Goal: Use online tool/utility: Utilize a website feature to perform a specific function

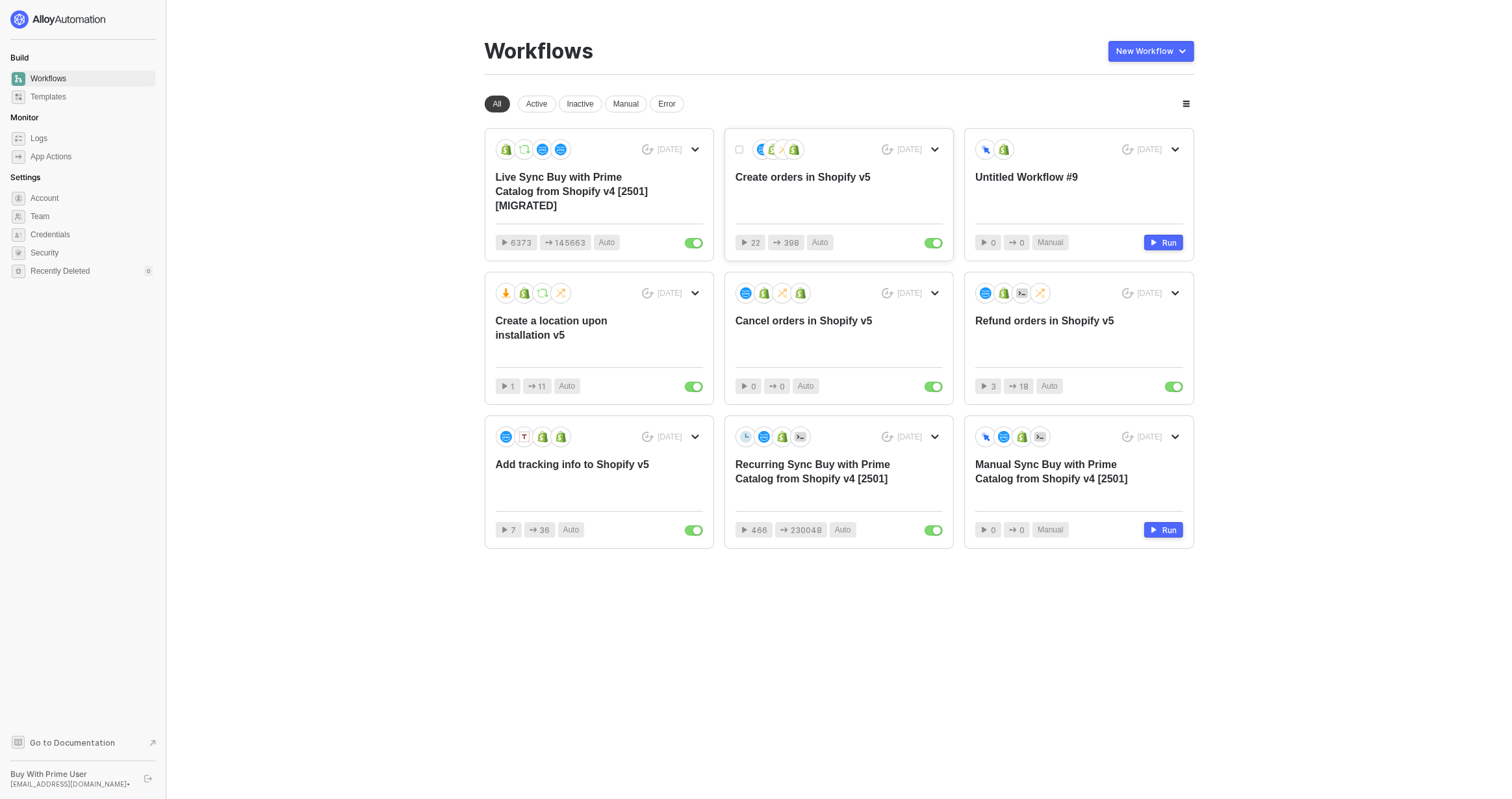
click at [827, 184] on div "Create orders in Shopify v5" at bounding box center [819, 192] width 166 height 43
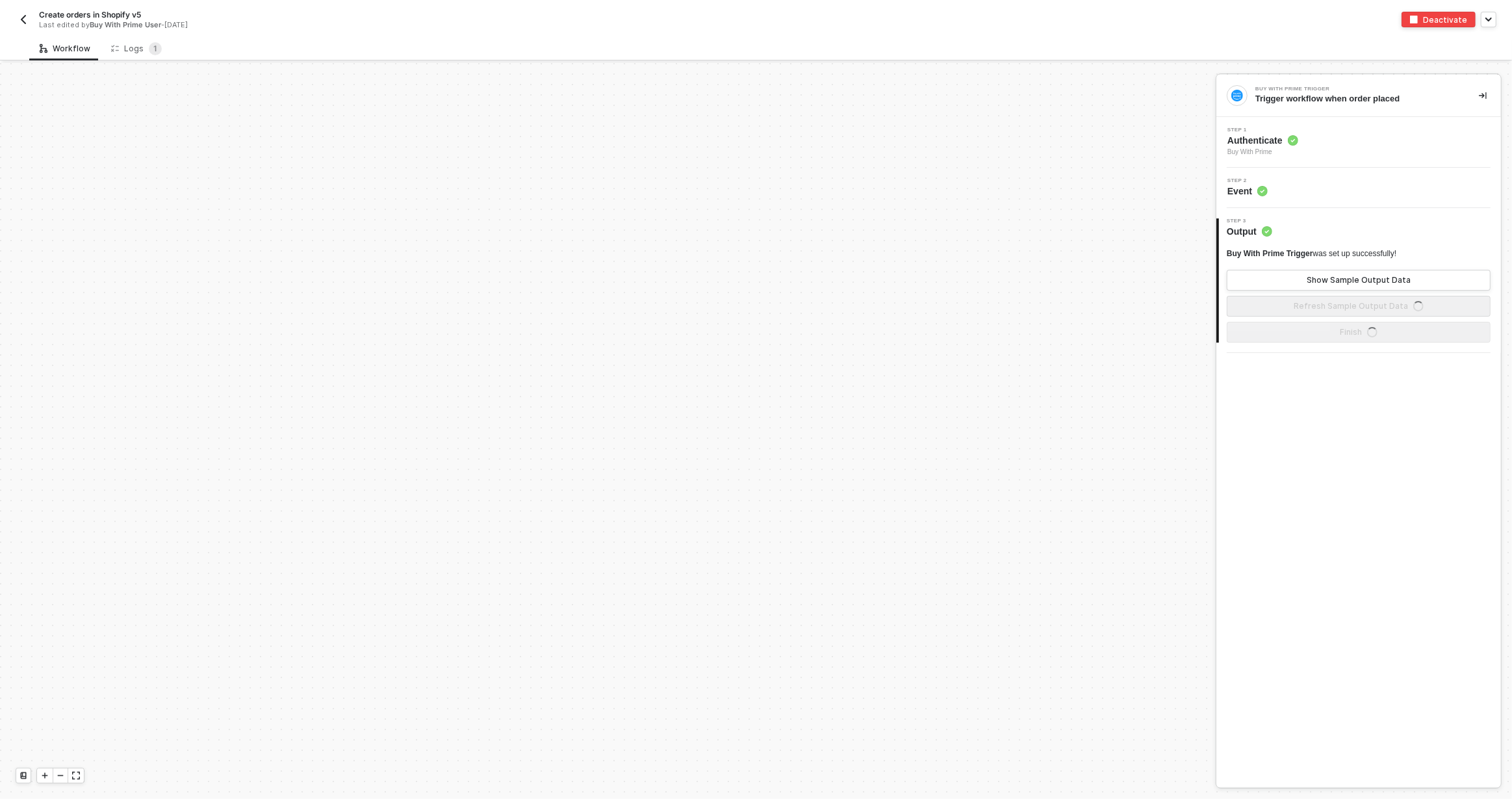
scroll to position [605, 0]
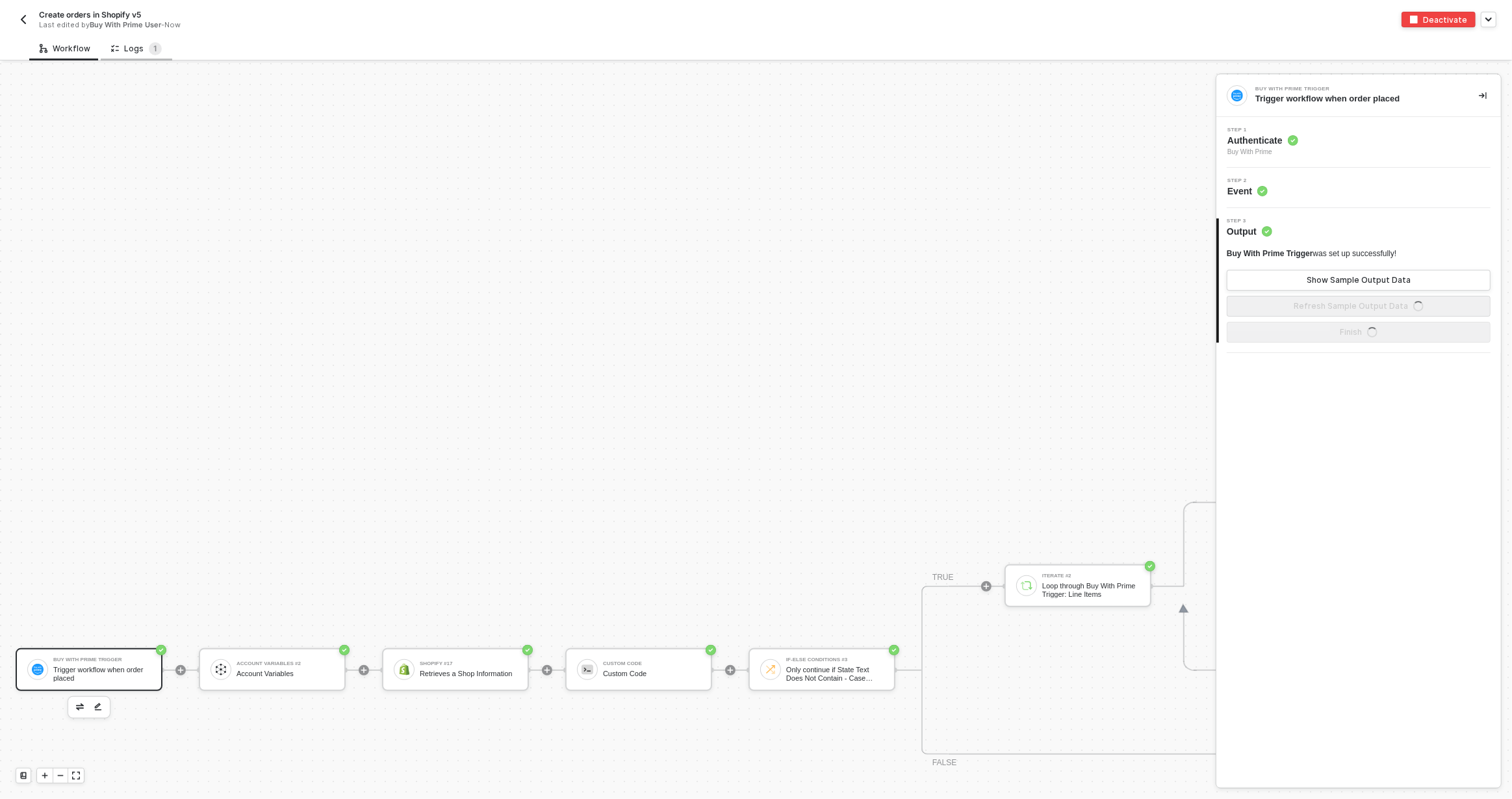
click at [136, 58] on div "Logs 1" at bounding box center [136, 49] width 72 height 24
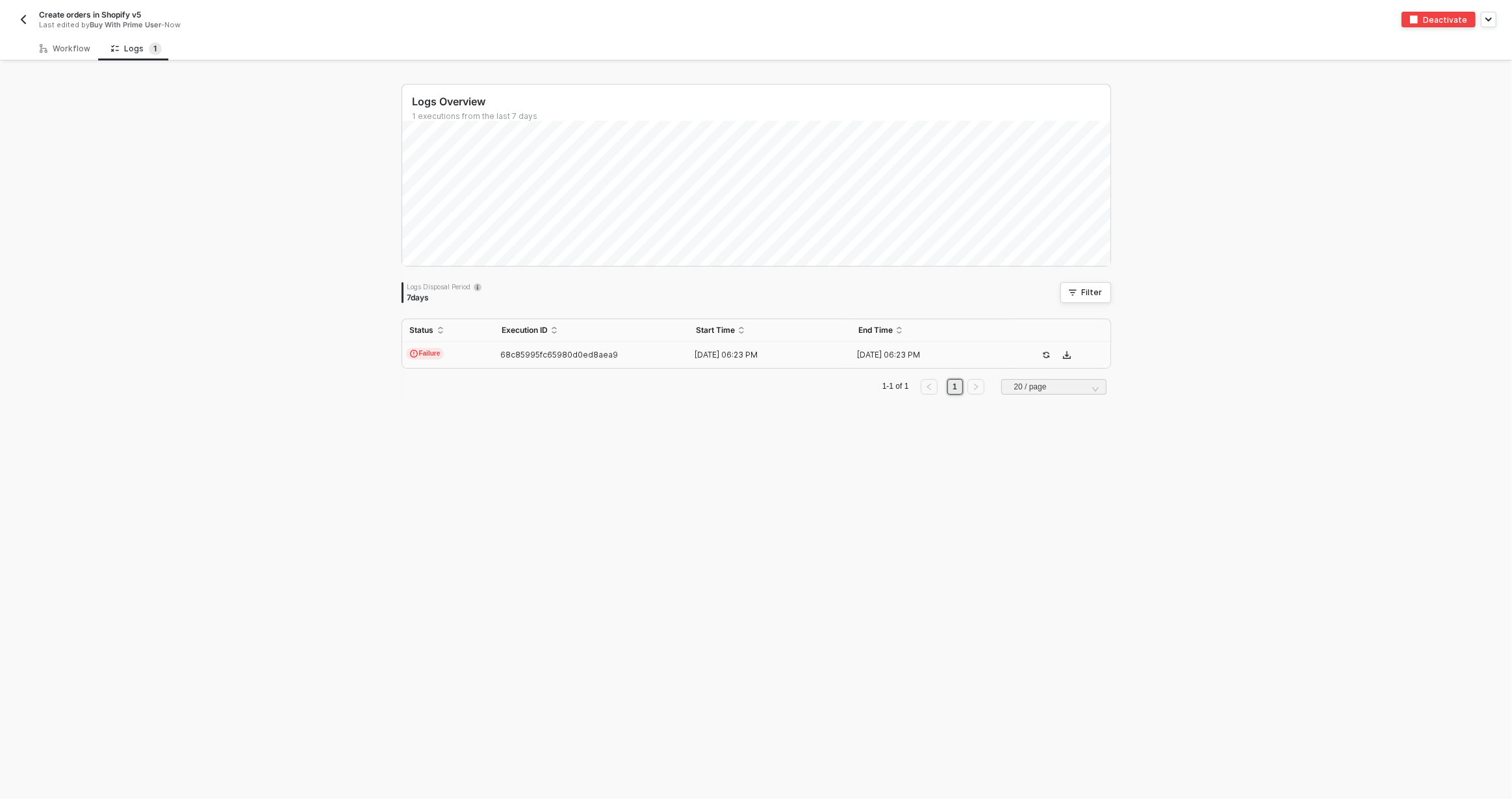
click at [666, 356] on div "68c85995fc65980d0ed8aea9" at bounding box center [587, 355] width 185 height 10
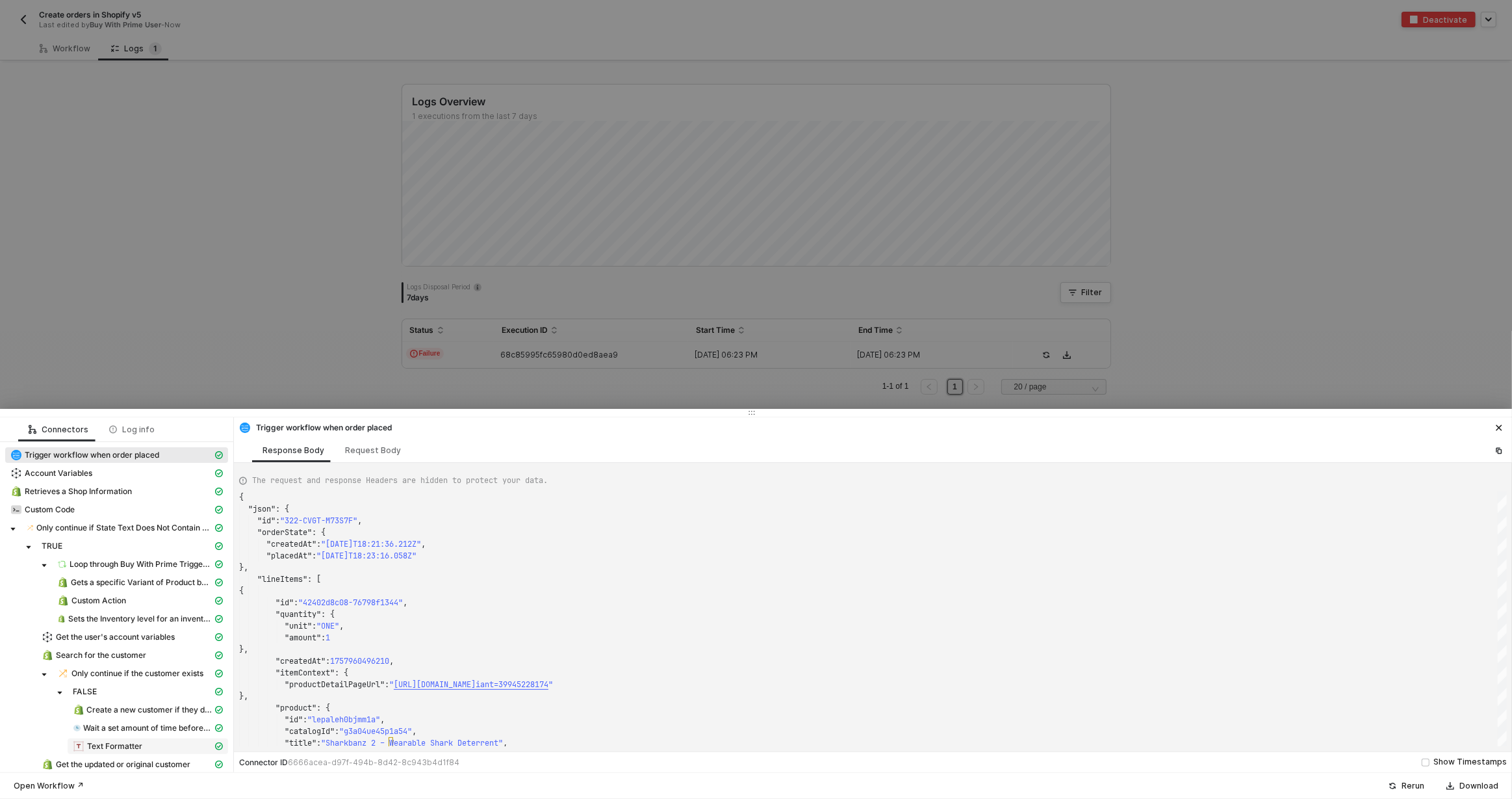
scroll to position [116, 0]
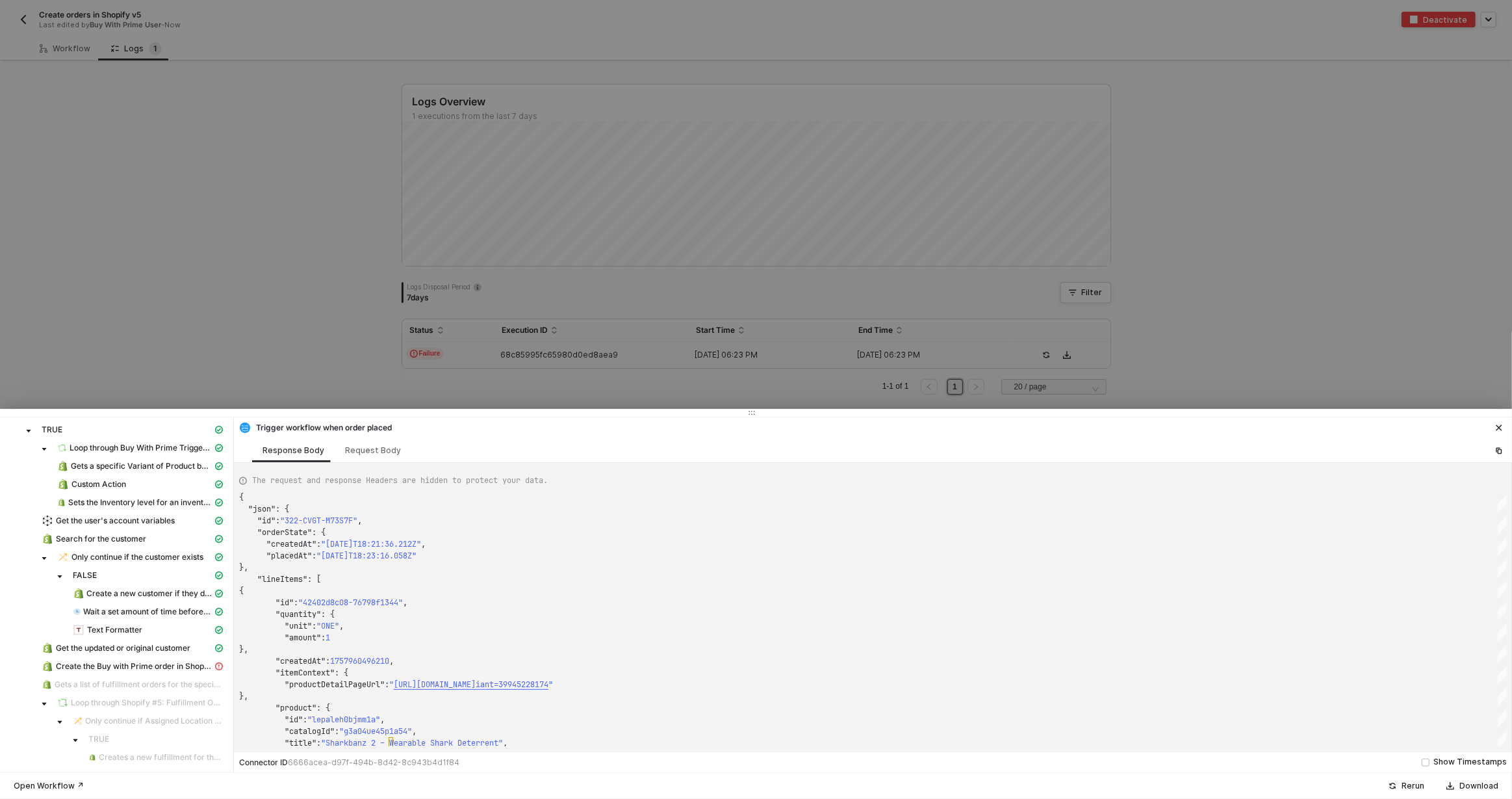
click at [1497, 426] on icon "icon-close" at bounding box center [1499, 428] width 8 height 8
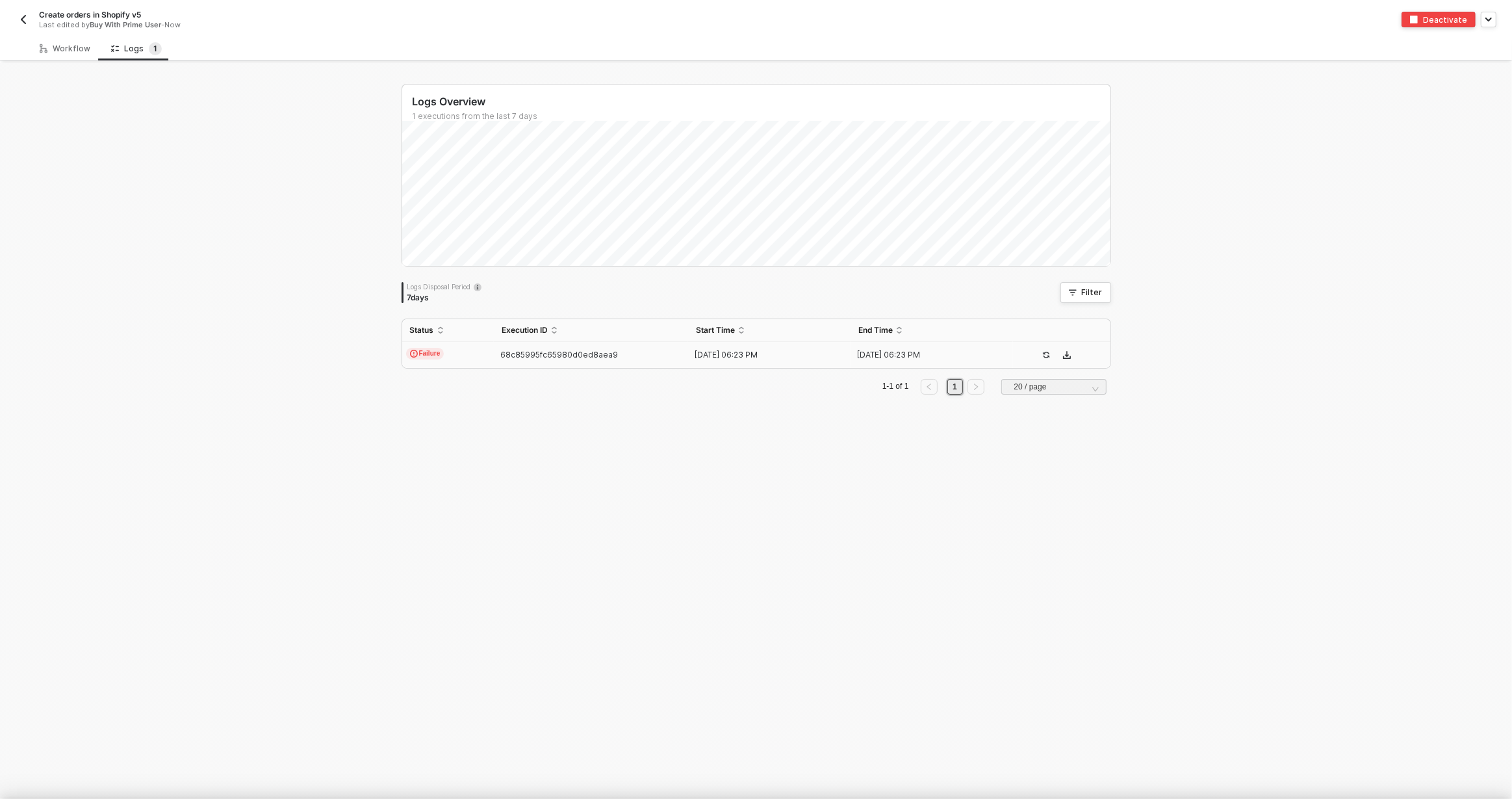
scroll to position [0, 0]
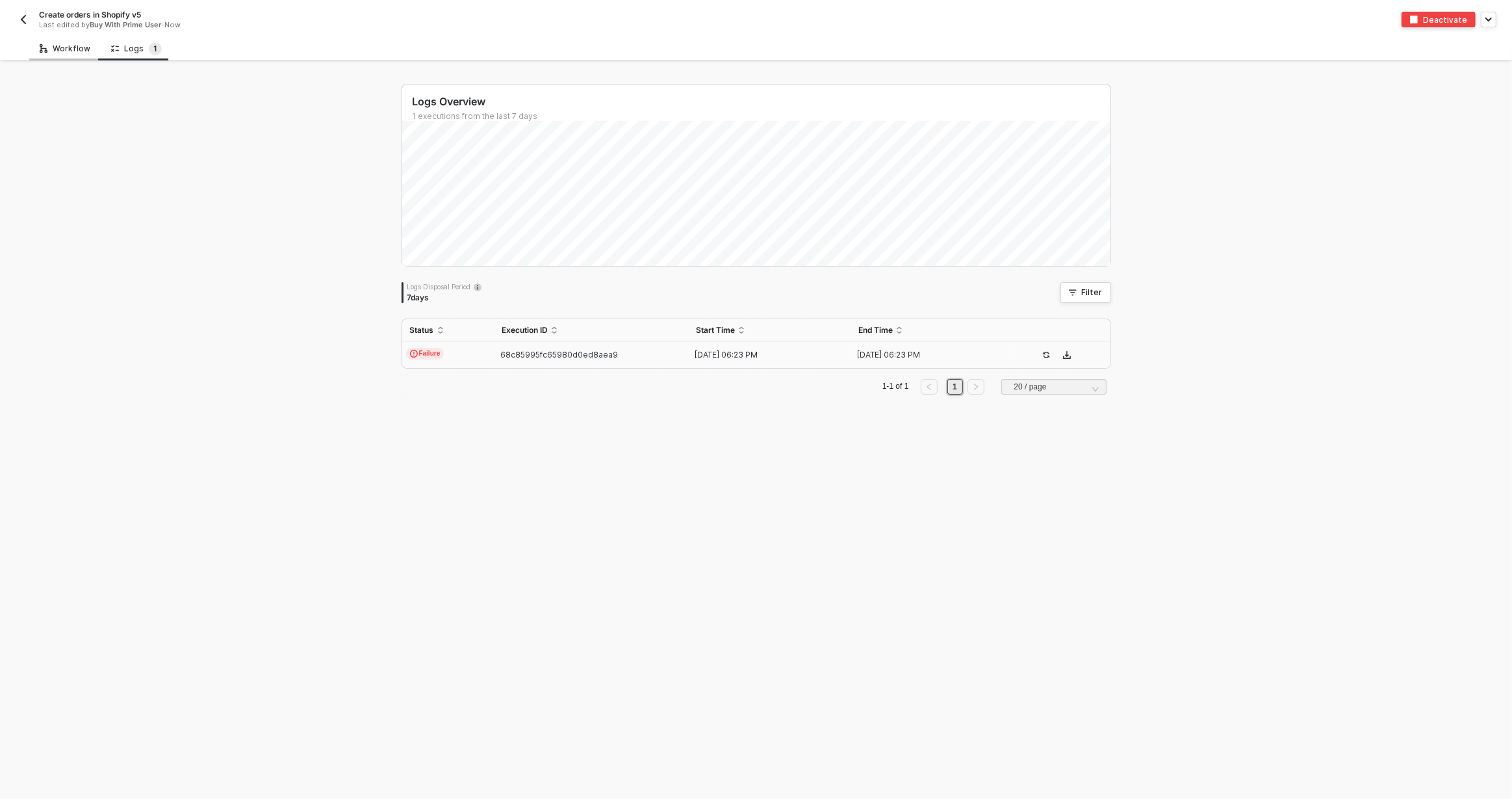
click at [56, 54] on div "Workflow" at bounding box center [65, 49] width 72 height 24
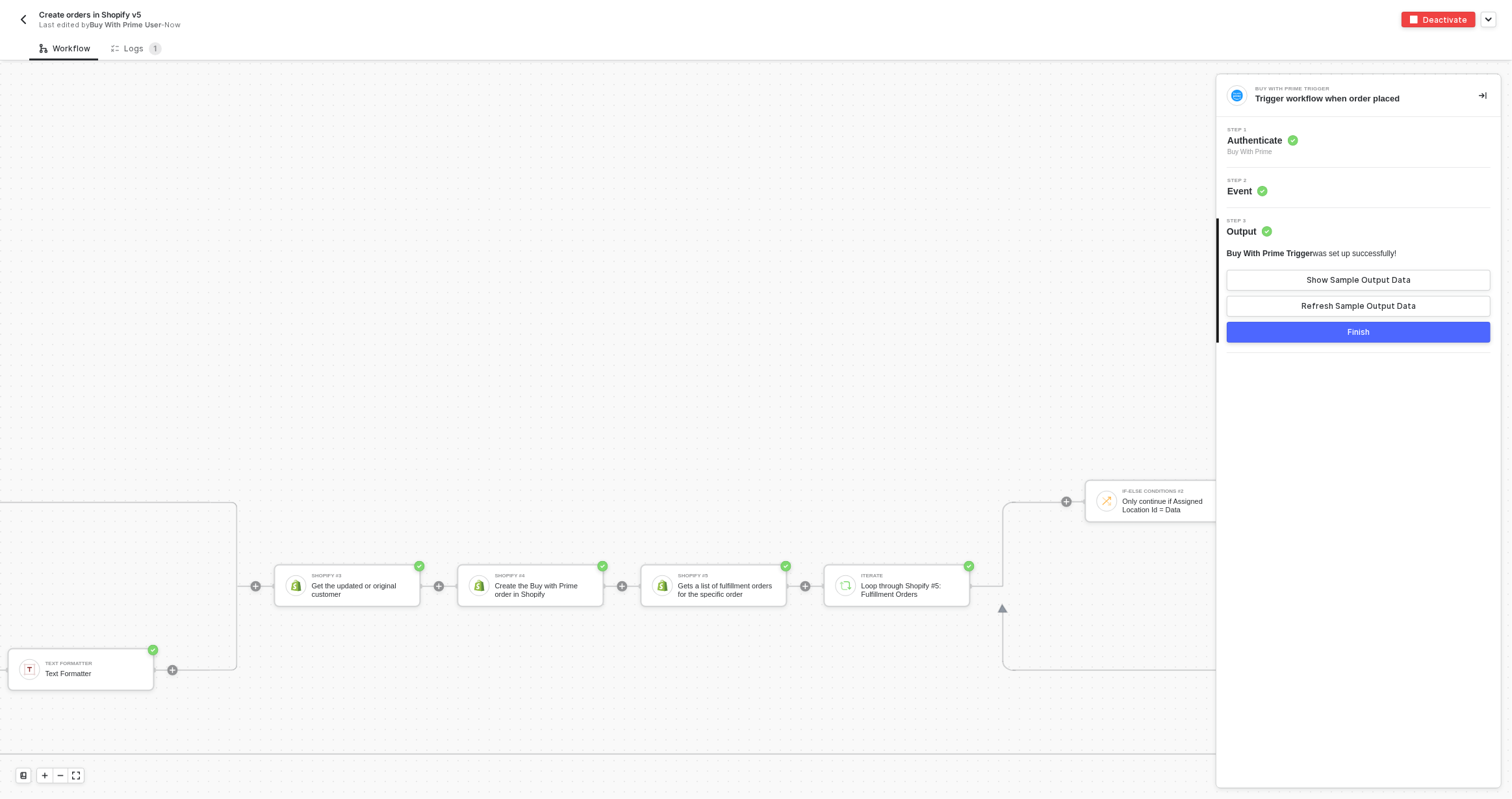
scroll to position [605, 2900]
click at [513, 574] on div "Shopify #4" at bounding box center [529, 576] width 97 height 6
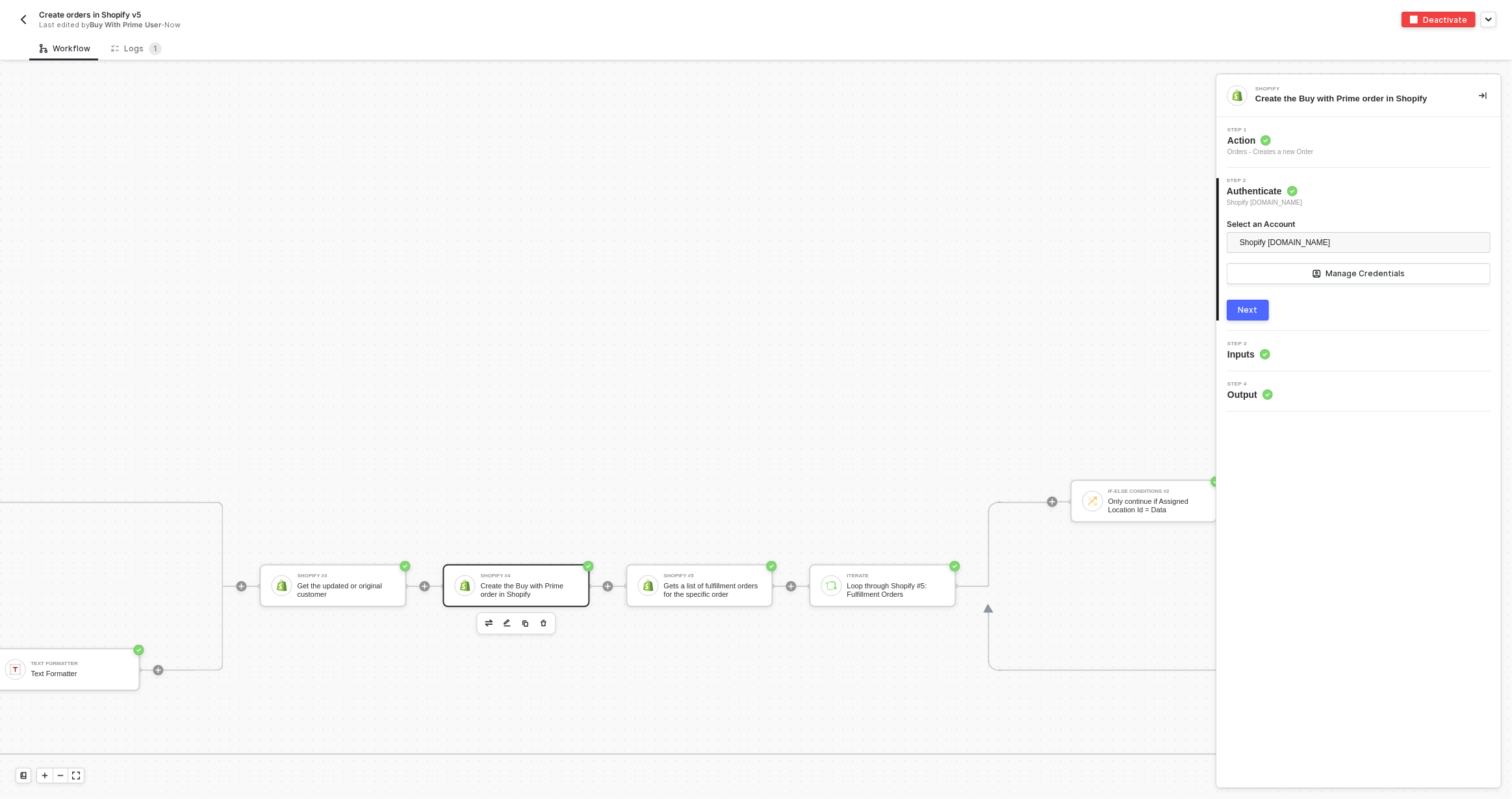
click at [1313, 349] on div "Step 3 Inputs" at bounding box center [1361, 351] width 281 height 19
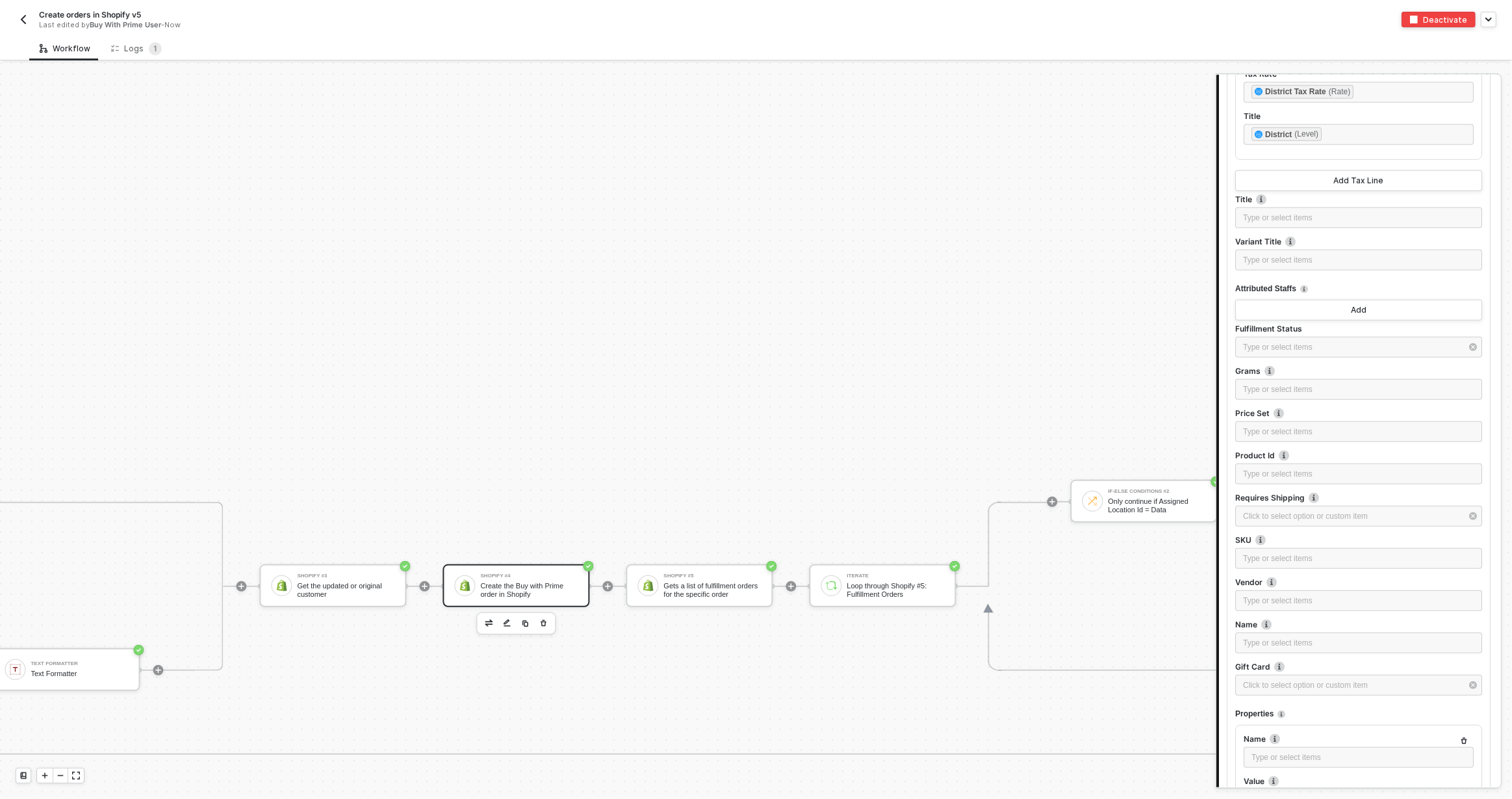
scroll to position [1475, 0]
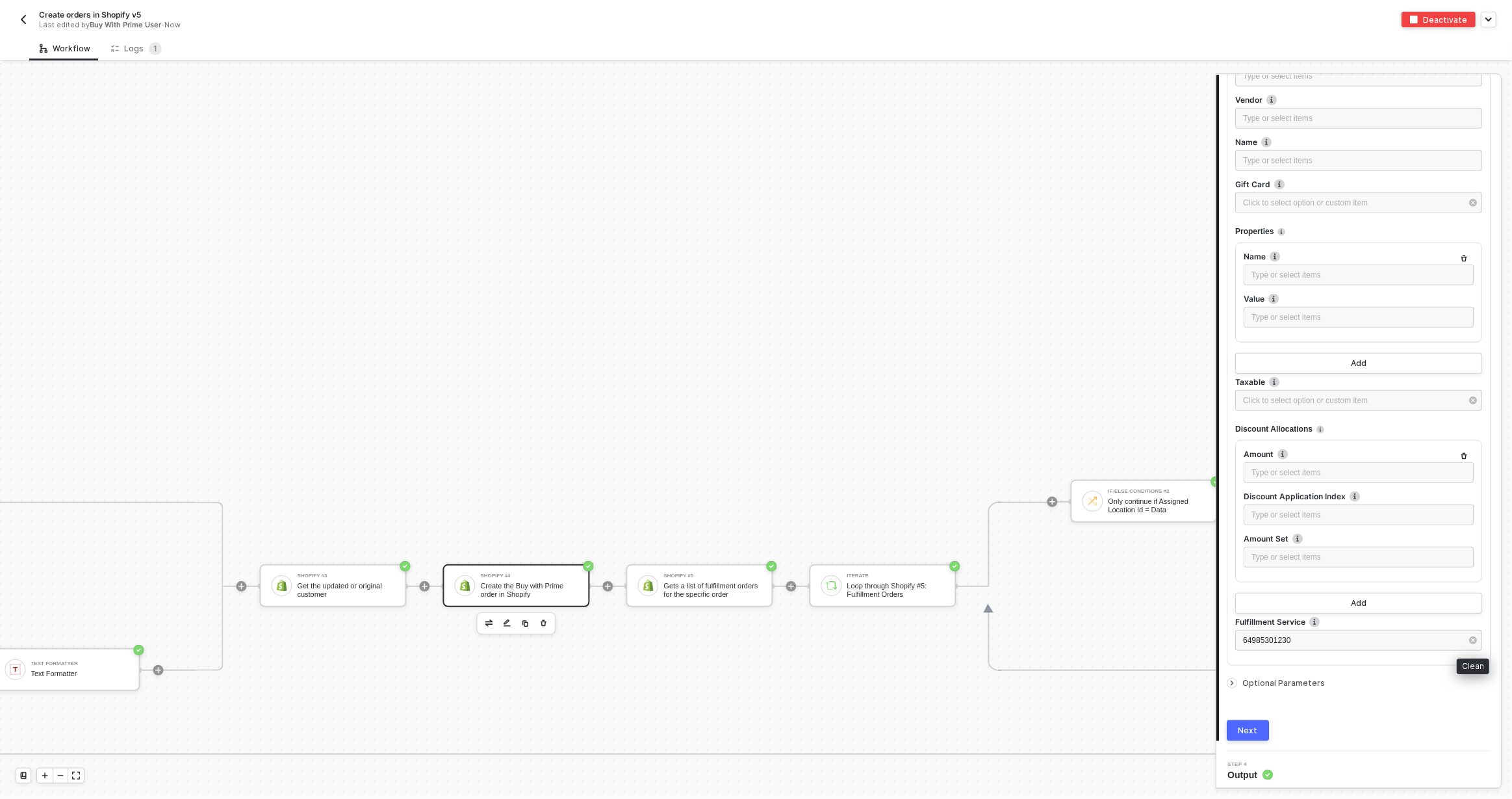
click at [1477, 636] on button "button" at bounding box center [1474, 640] width 14 height 14
click at [1282, 678] on span "Optional Parameters" at bounding box center [1284, 683] width 83 height 10
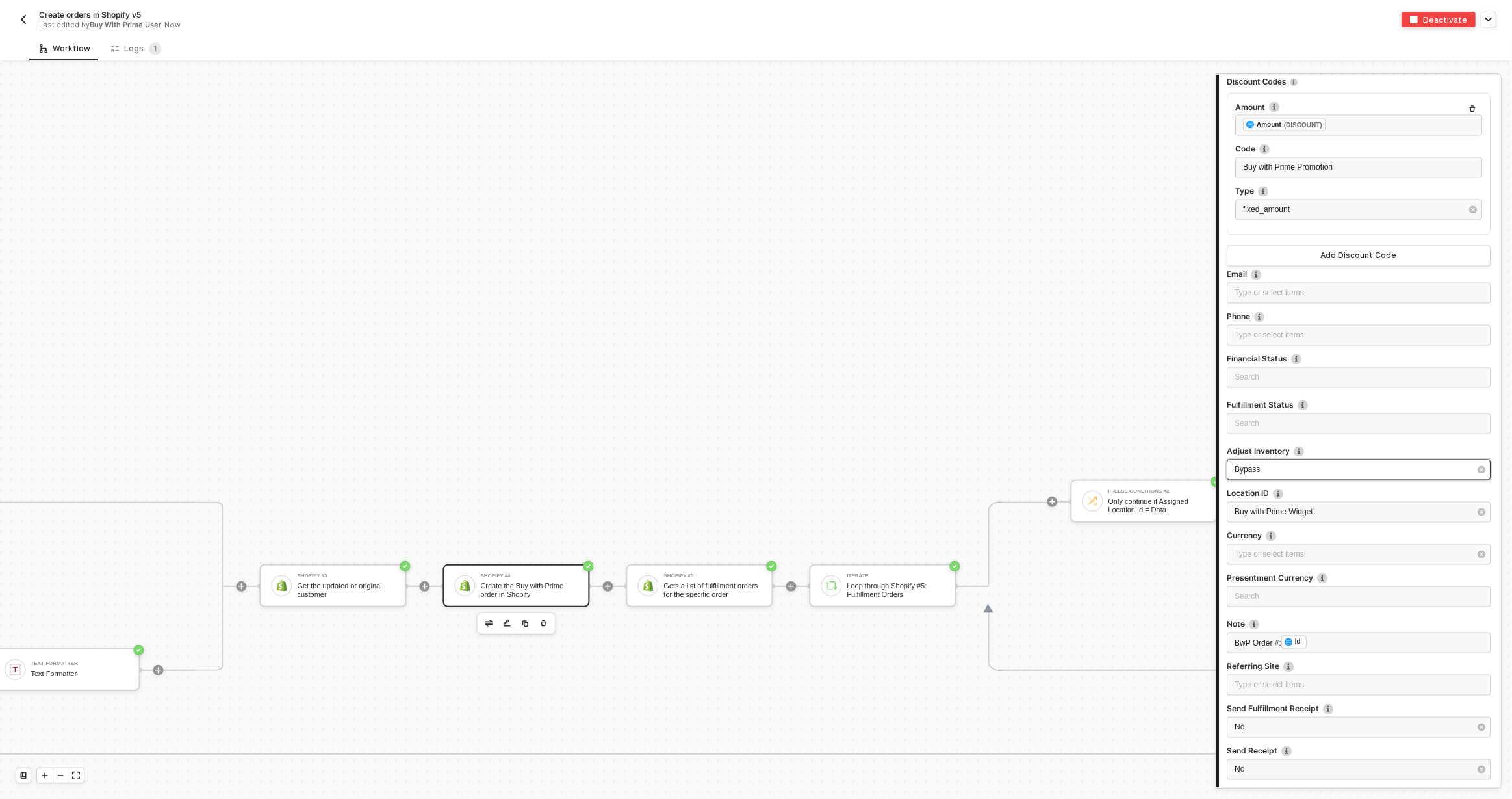
scroll to position [2697, 0]
click at [1483, 520] on button "button" at bounding box center [1482, 520] width 14 height 14
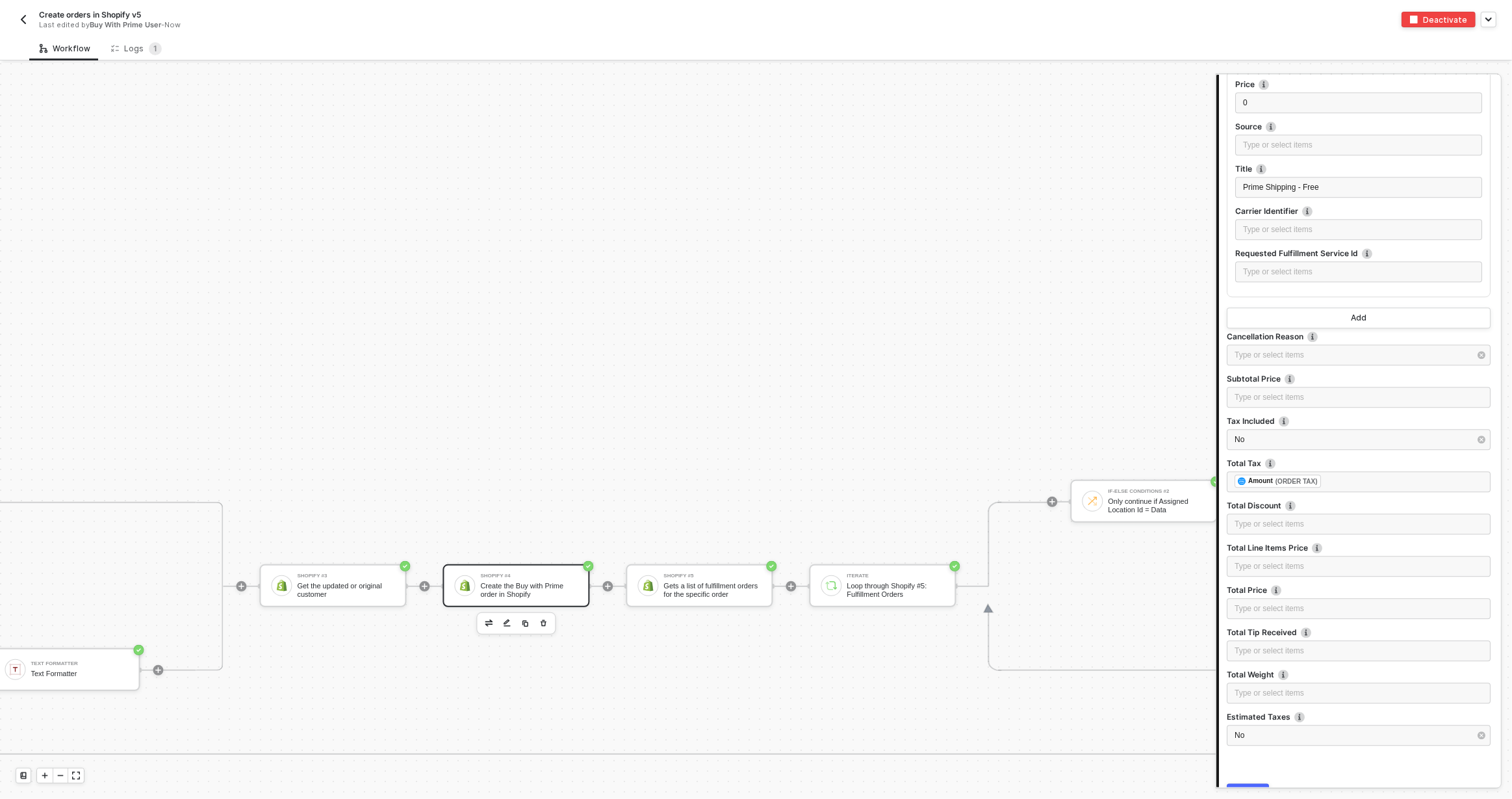
scroll to position [3804, 0]
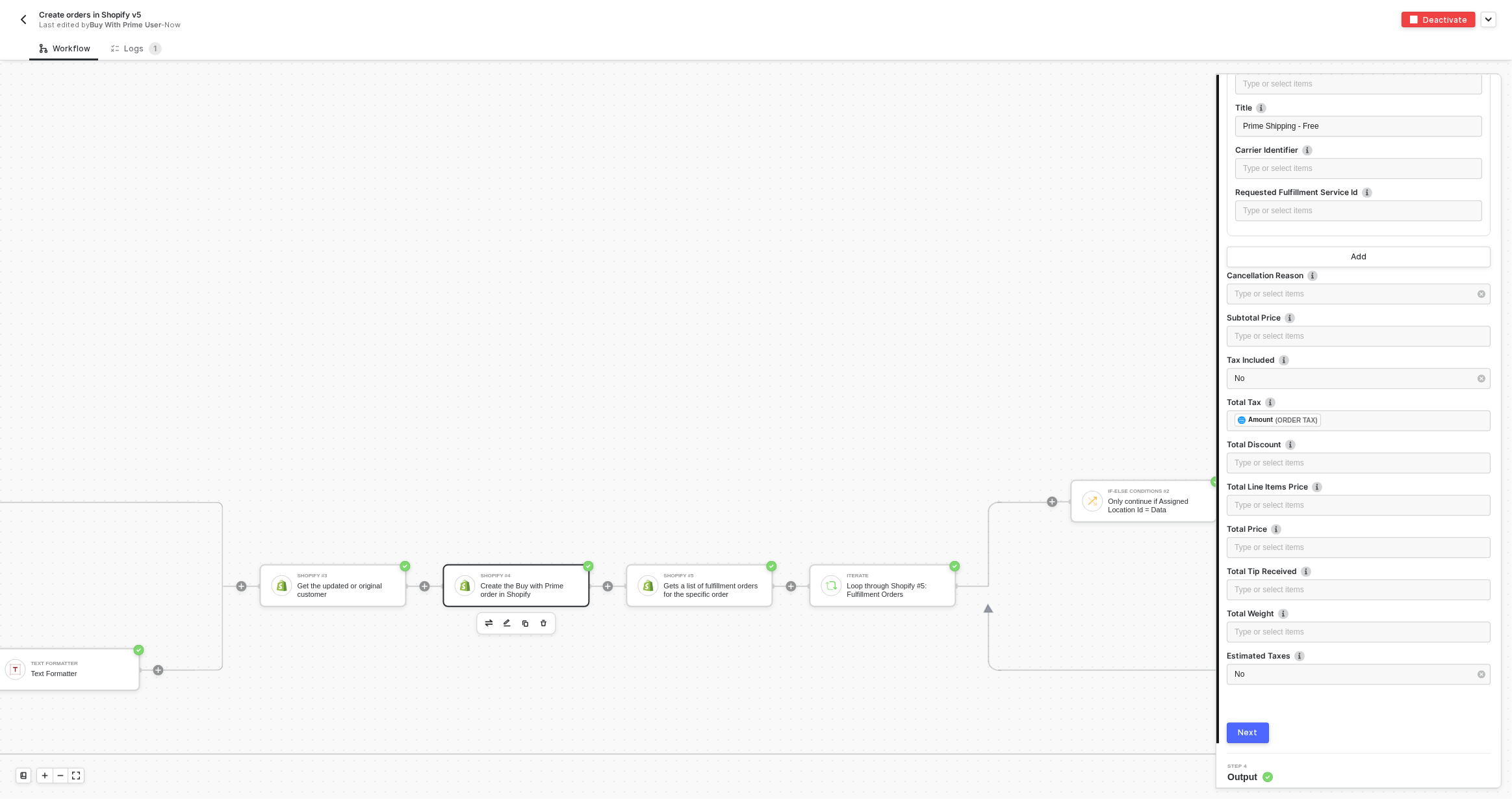
click at [1254, 729] on div "Next" at bounding box center [1248, 732] width 19 height 10
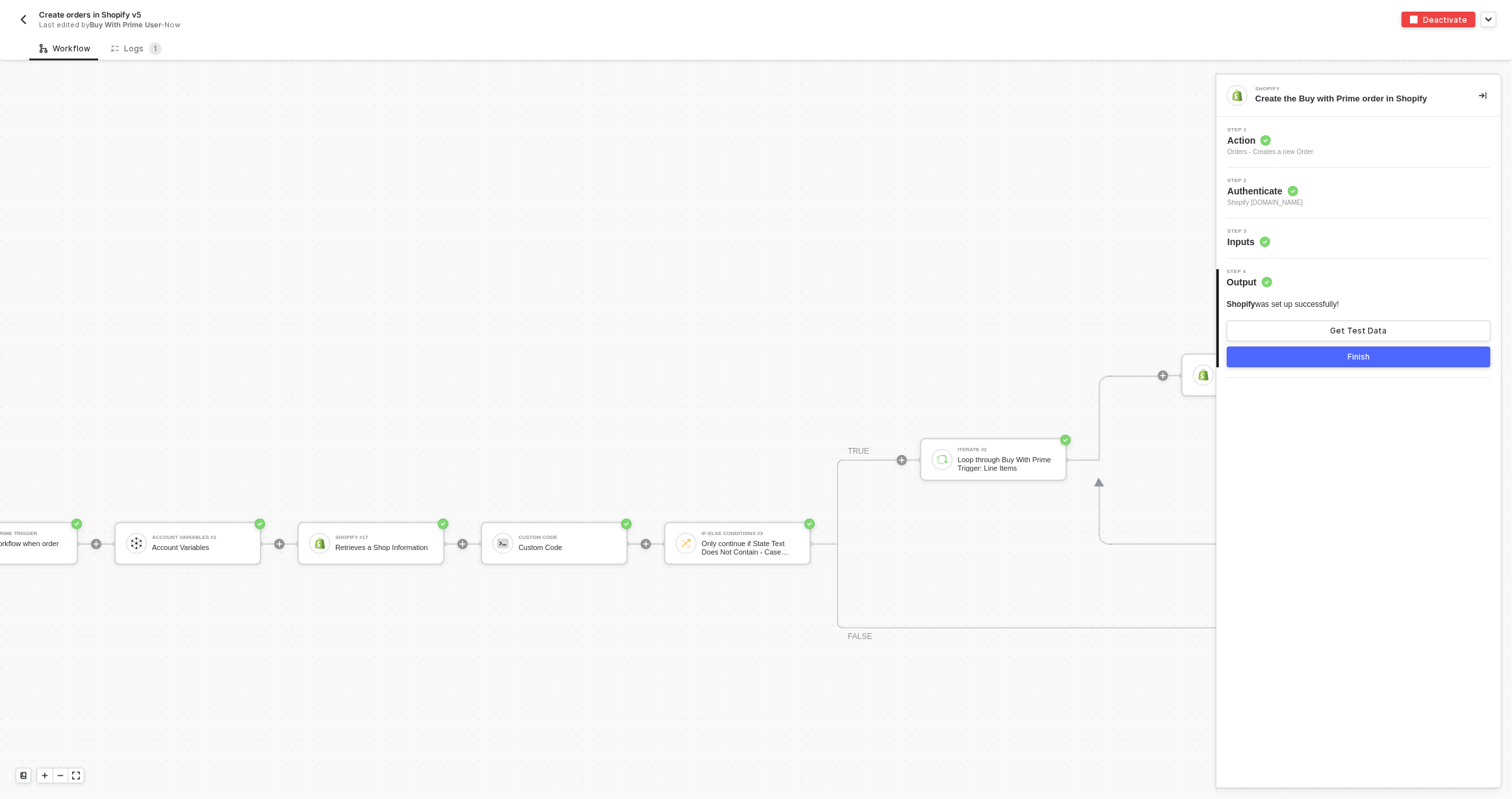
scroll to position [731, 0]
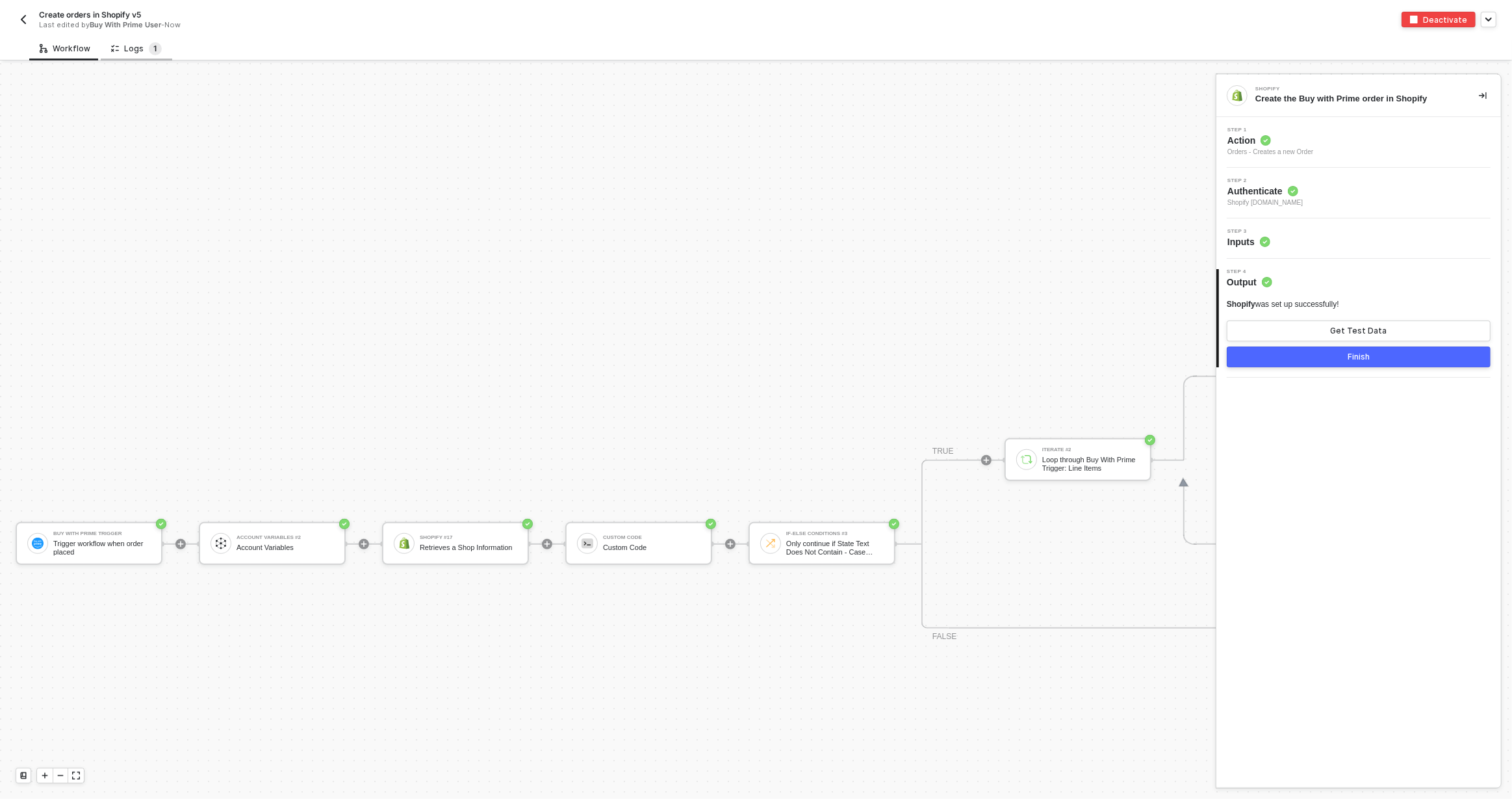
click at [153, 49] on span "1" at bounding box center [155, 49] width 4 height 10
